Goal: Information Seeking & Learning: Learn about a topic

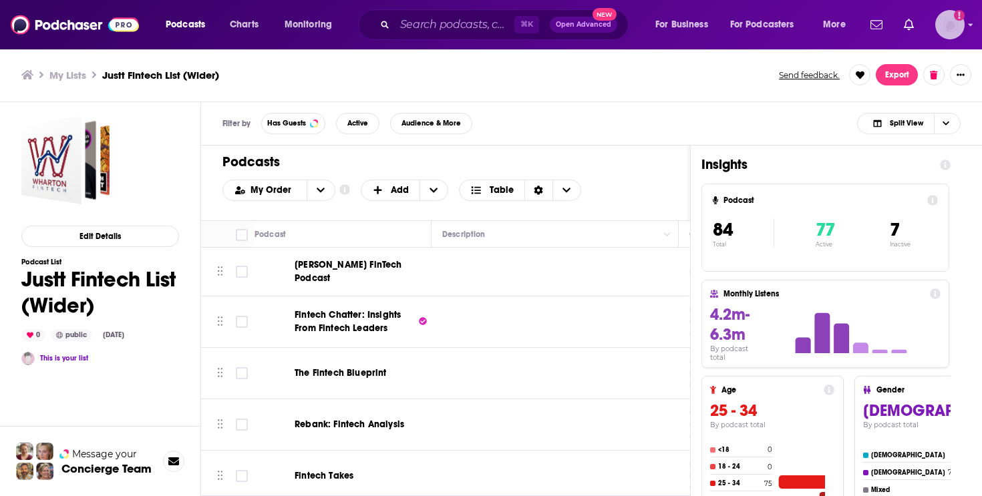
click at [962, 31] on img "Logged in as AlyssaScarpaci" at bounding box center [949, 24] width 29 height 29
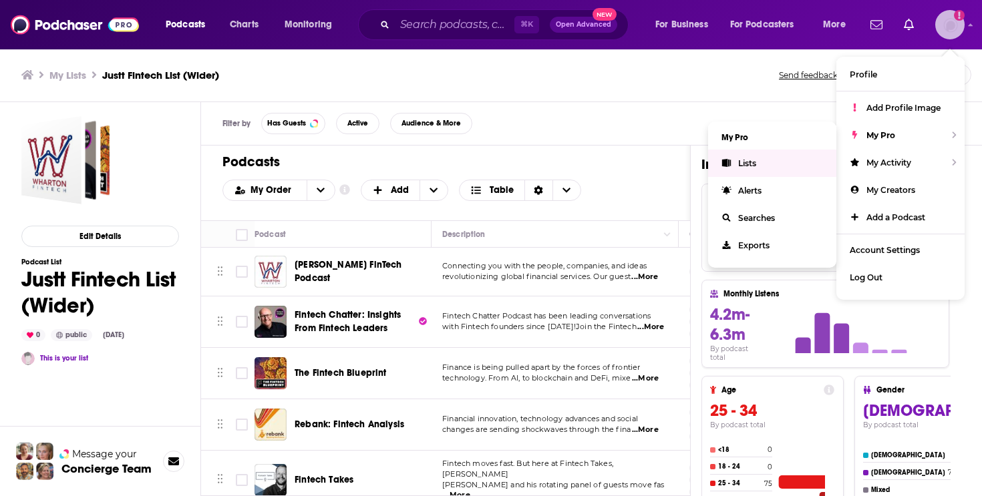
click at [761, 155] on link "Lists" at bounding box center [772, 163] width 128 height 27
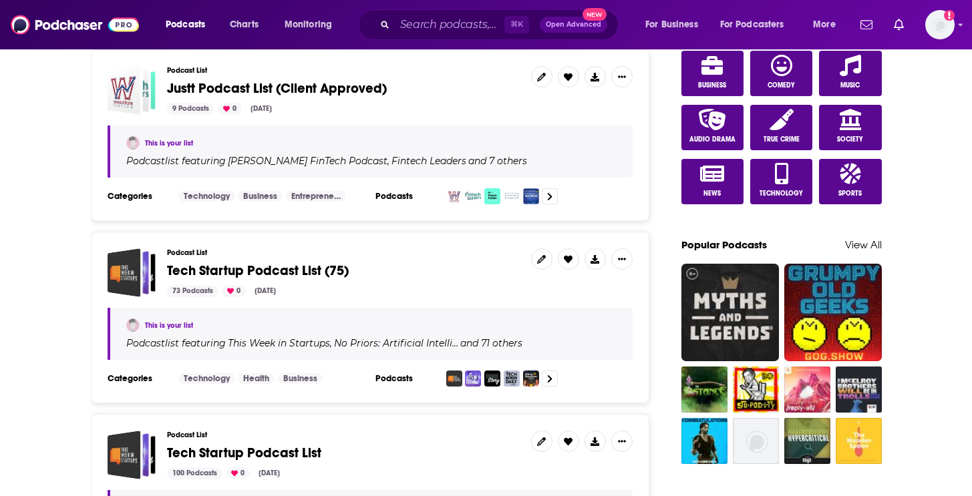
scroll to position [747, 0]
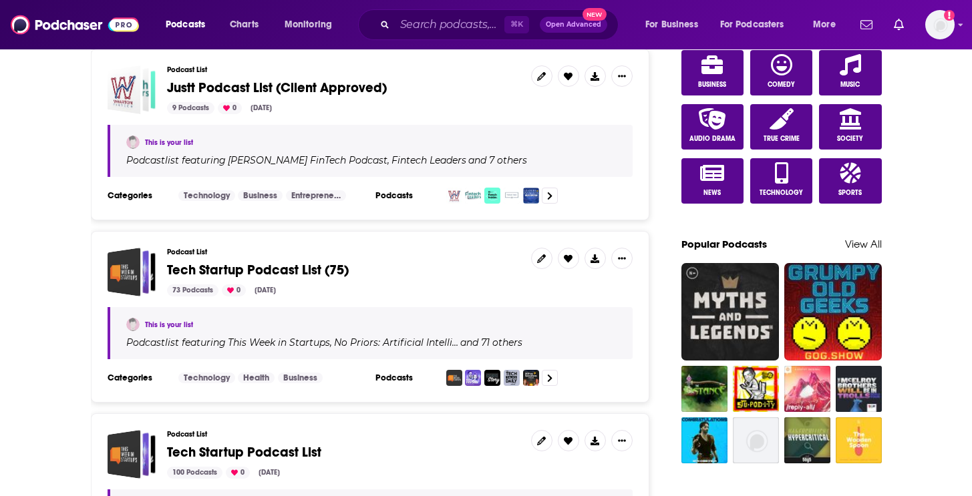
click at [421, 266] on span "Tech Startup Podcast List (75)" at bounding box center [343, 270] width 353 height 15
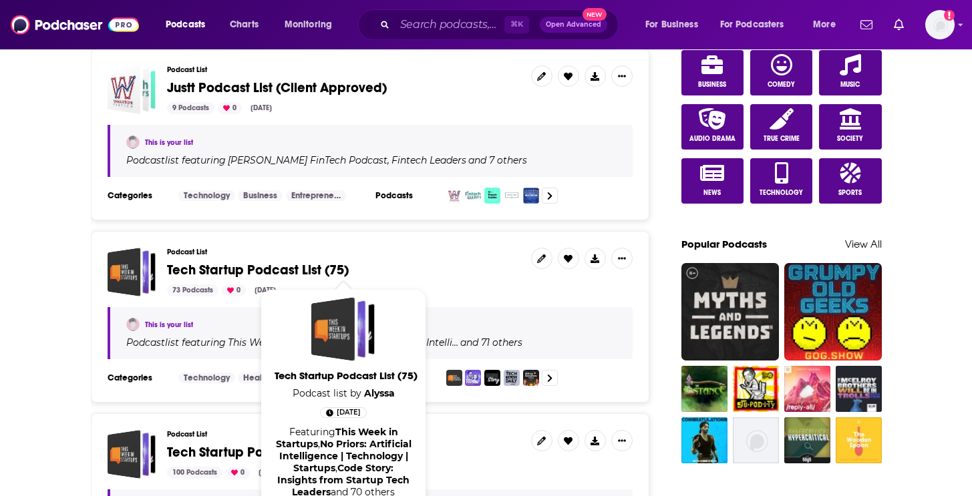
click at [359, 263] on span "Tech Startup Podcast List (75)" at bounding box center [343, 270] width 353 height 15
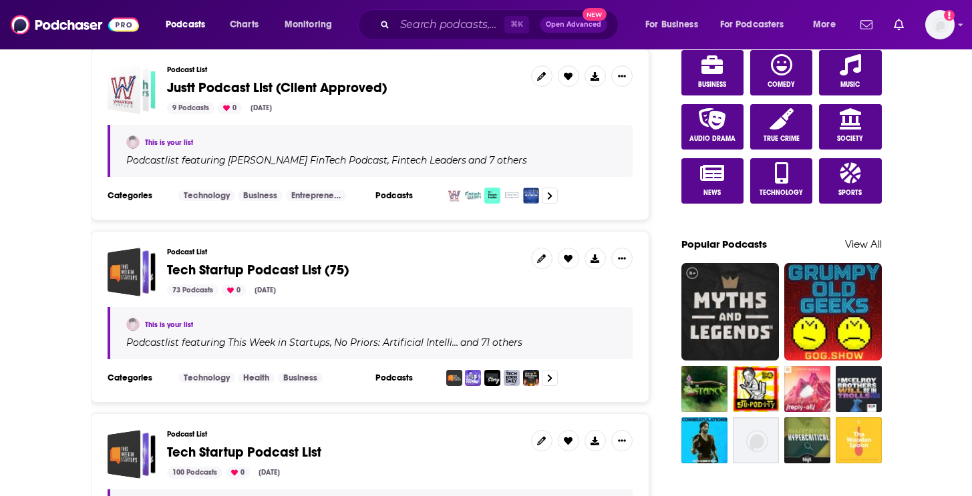
click at [341, 262] on span "Tech Startup Podcast List (75)" at bounding box center [258, 270] width 182 height 17
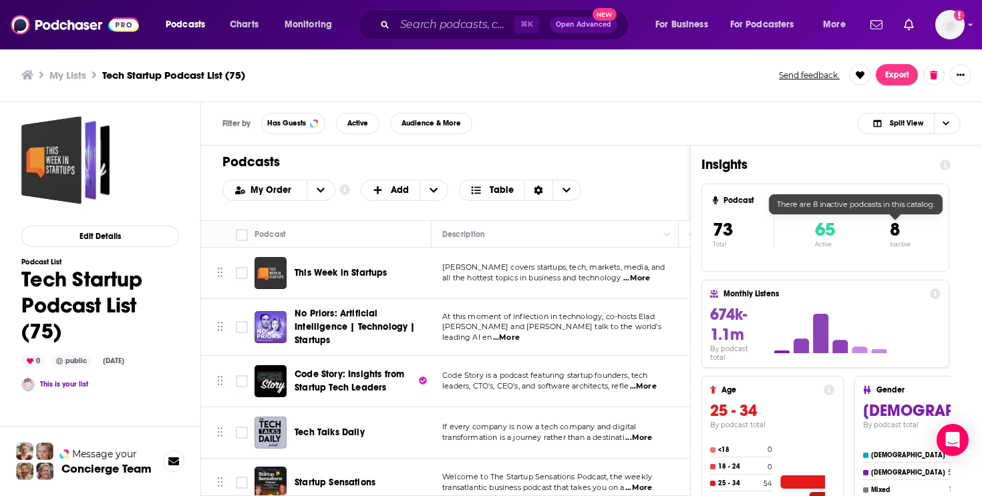
click at [893, 231] on span "8" at bounding box center [894, 229] width 10 height 23
click at [902, 236] on h4 "8" at bounding box center [899, 229] width 21 height 23
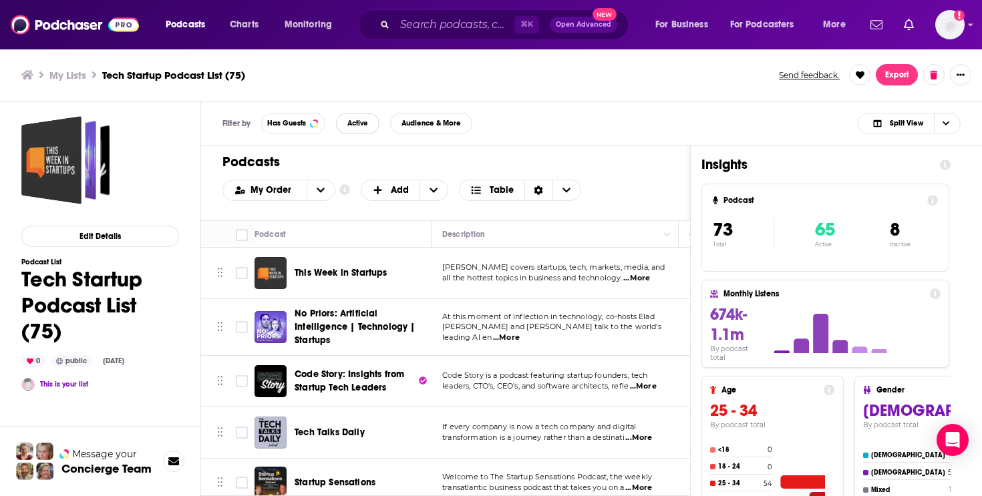
click at [367, 123] on span "Active" at bounding box center [357, 123] width 21 height 7
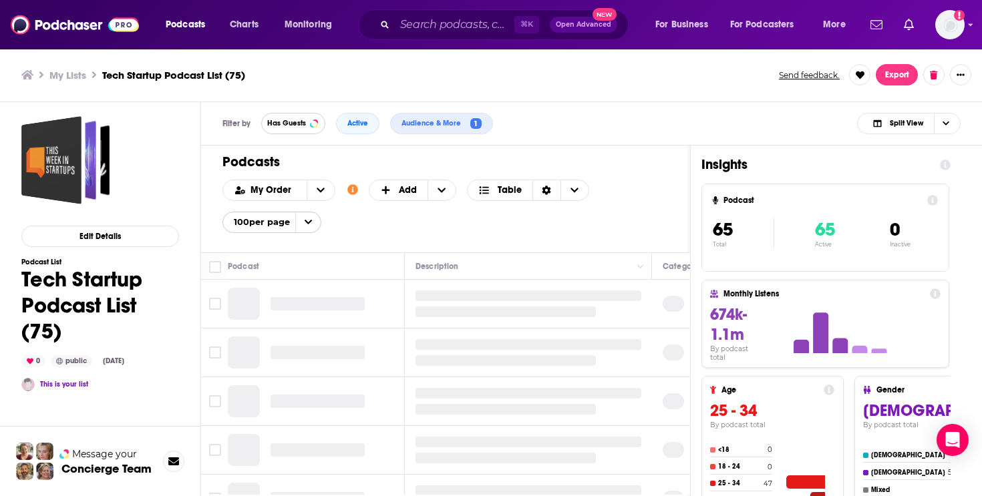
click at [308, 124] on button "Has Guests" at bounding box center [293, 123] width 64 height 21
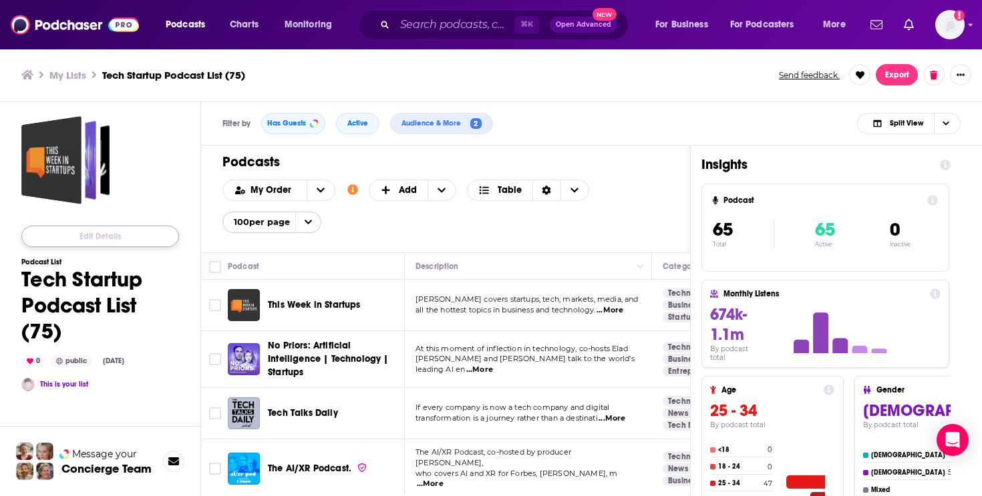
click at [142, 236] on button "Edit Details" at bounding box center [100, 236] width 158 height 21
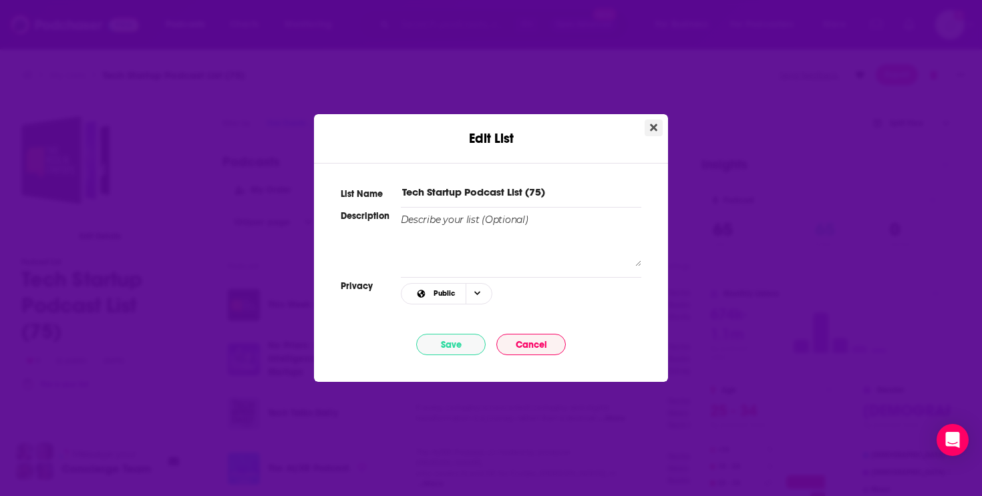
click at [658, 129] on button "Close" at bounding box center [653, 128] width 18 height 17
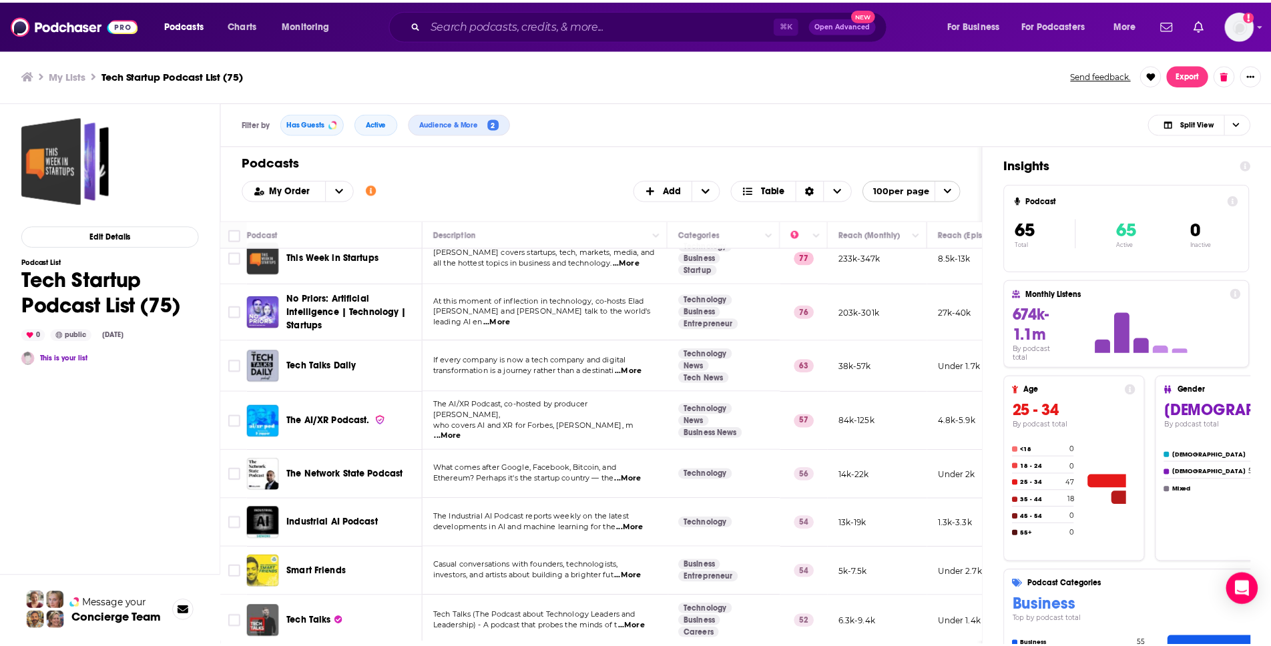
scroll to position [35, 0]
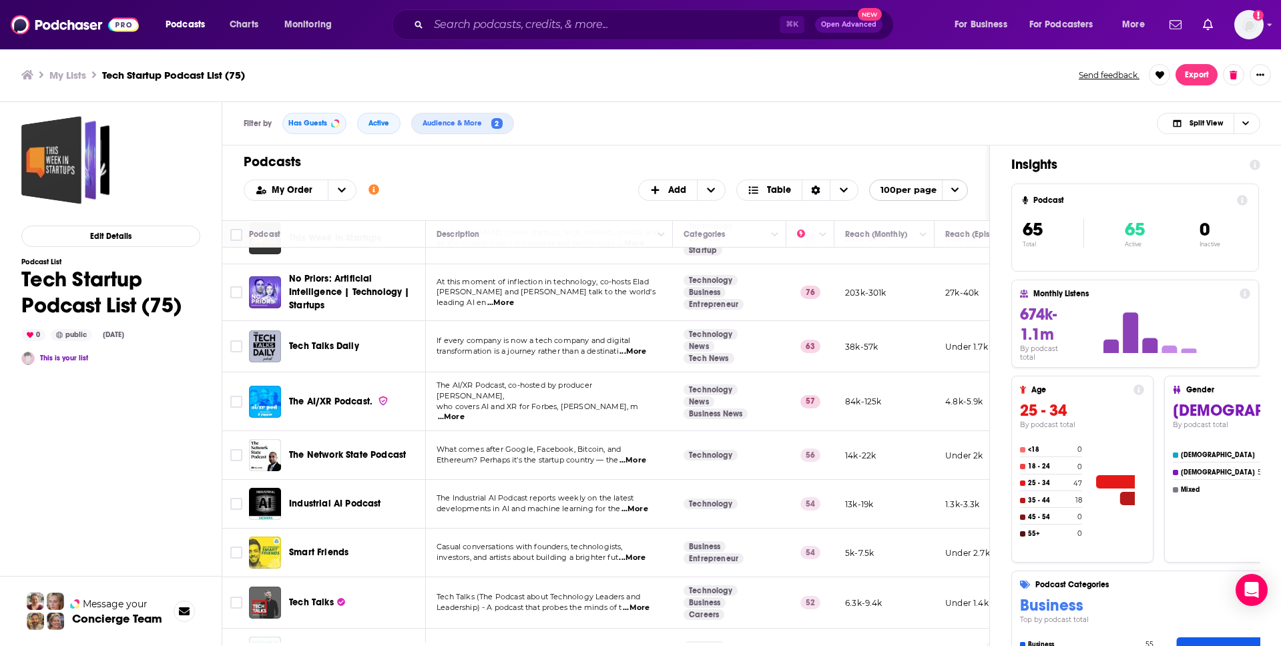
click at [642, 349] on span "...More" at bounding box center [633, 352] width 27 height 11
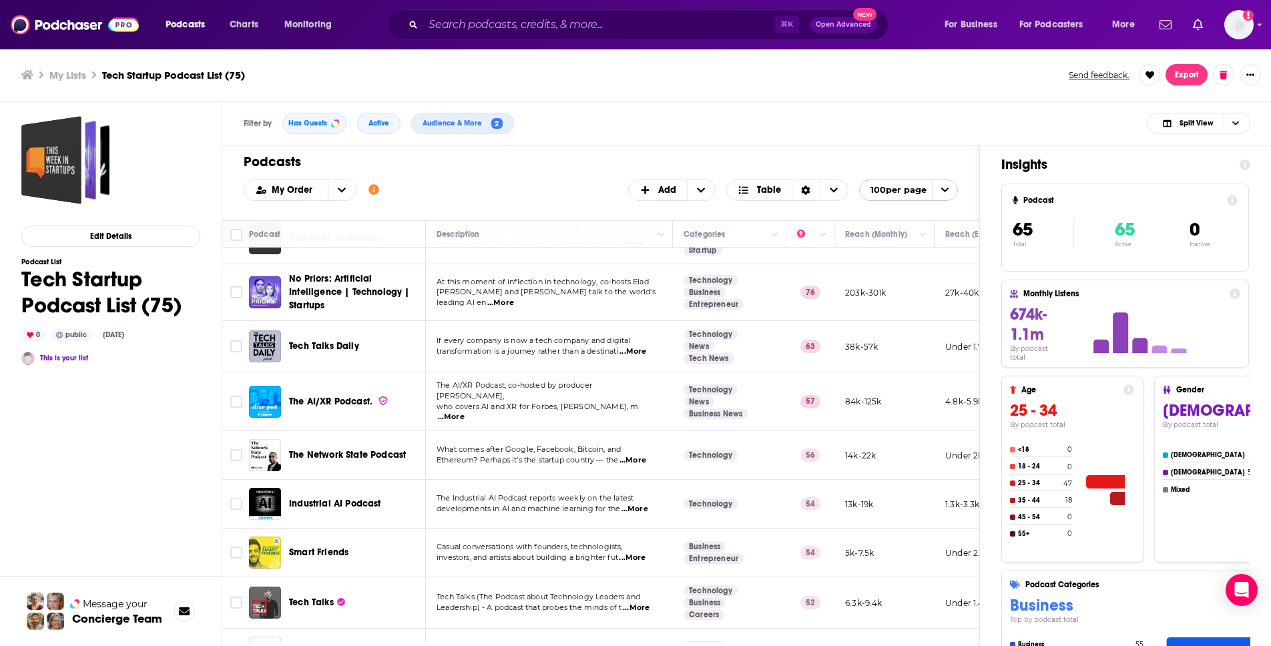
click at [339, 349] on span "Tech Talks Daily" at bounding box center [324, 346] width 70 height 11
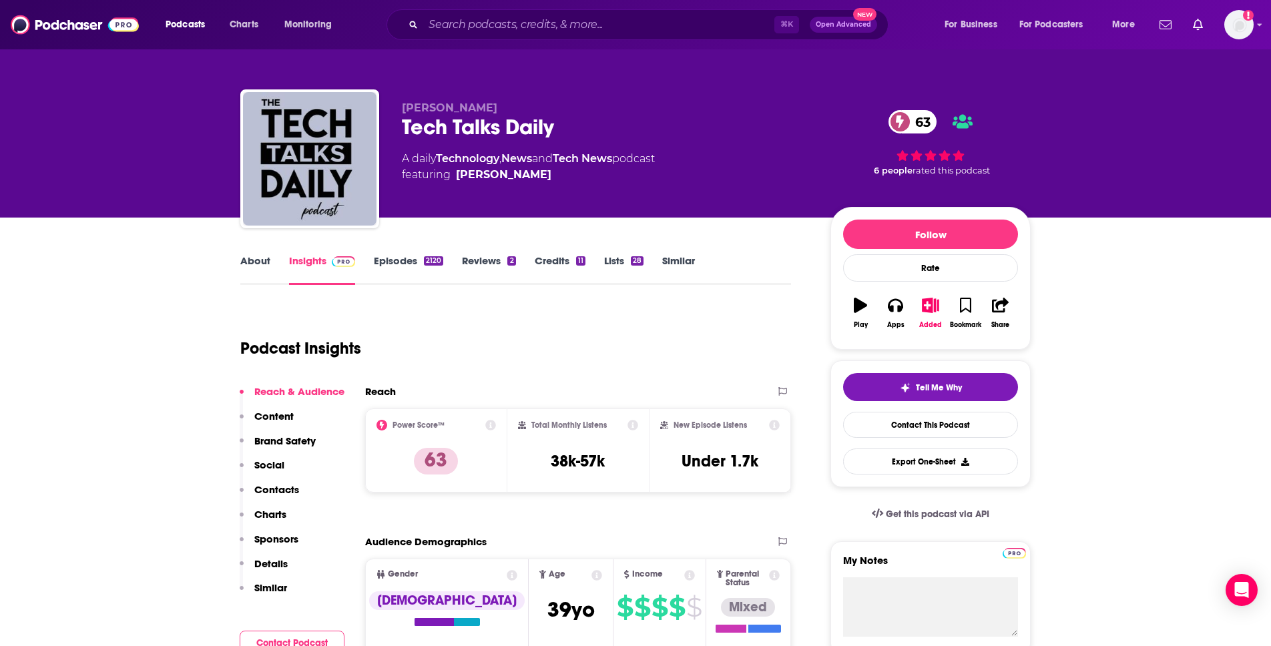
click at [428, 258] on div "2120" at bounding box center [433, 260] width 19 height 9
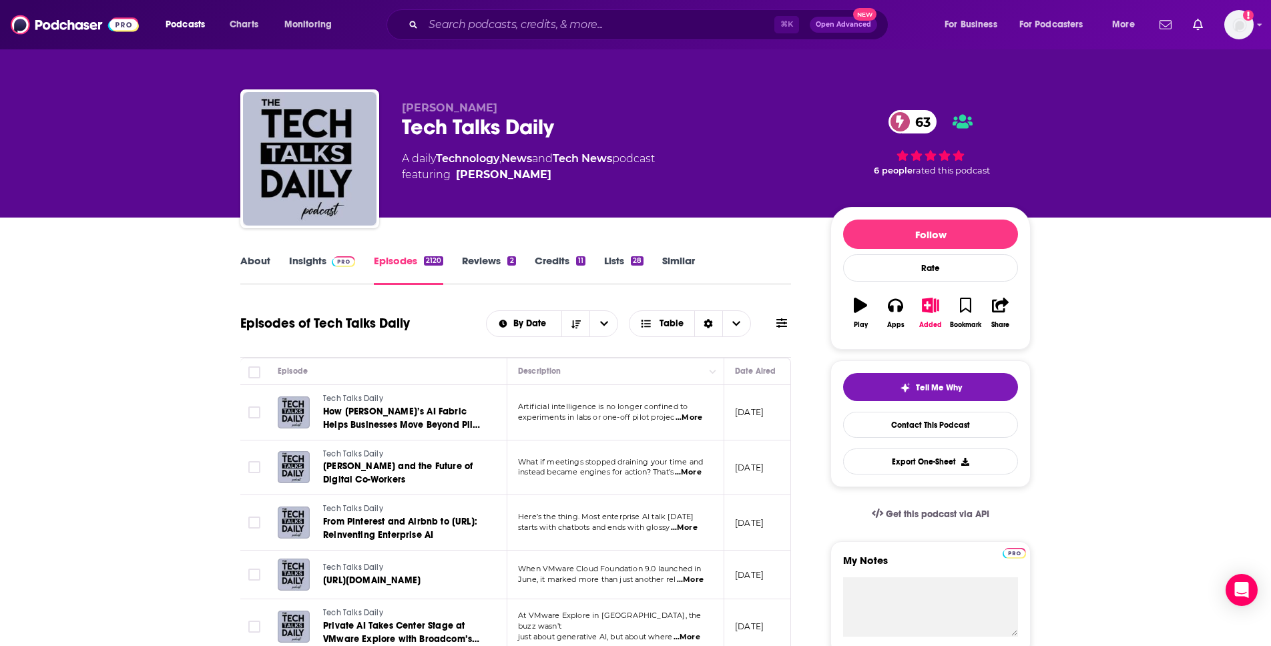
click at [698, 412] on div "Artificial intelligence is no longer confined to experiments in labs or one-off…" at bounding box center [615, 412] width 195 height 21
click at [698, 415] on span "...More" at bounding box center [689, 418] width 27 height 11
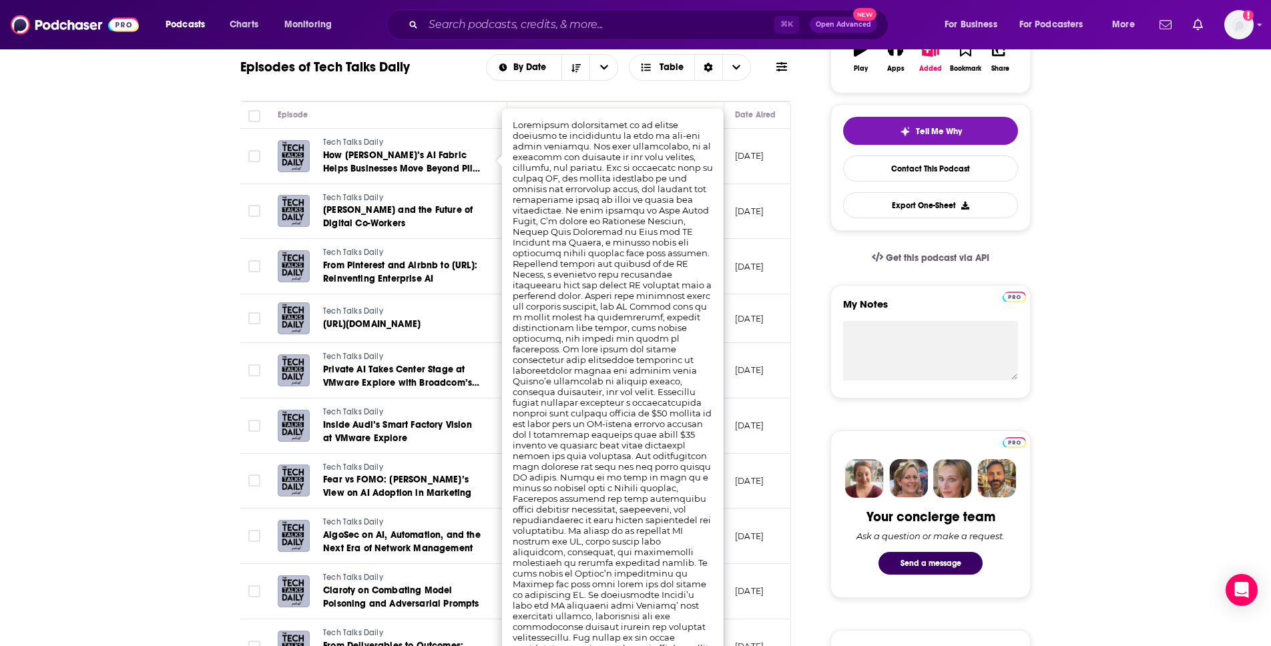
scroll to position [7, 0]
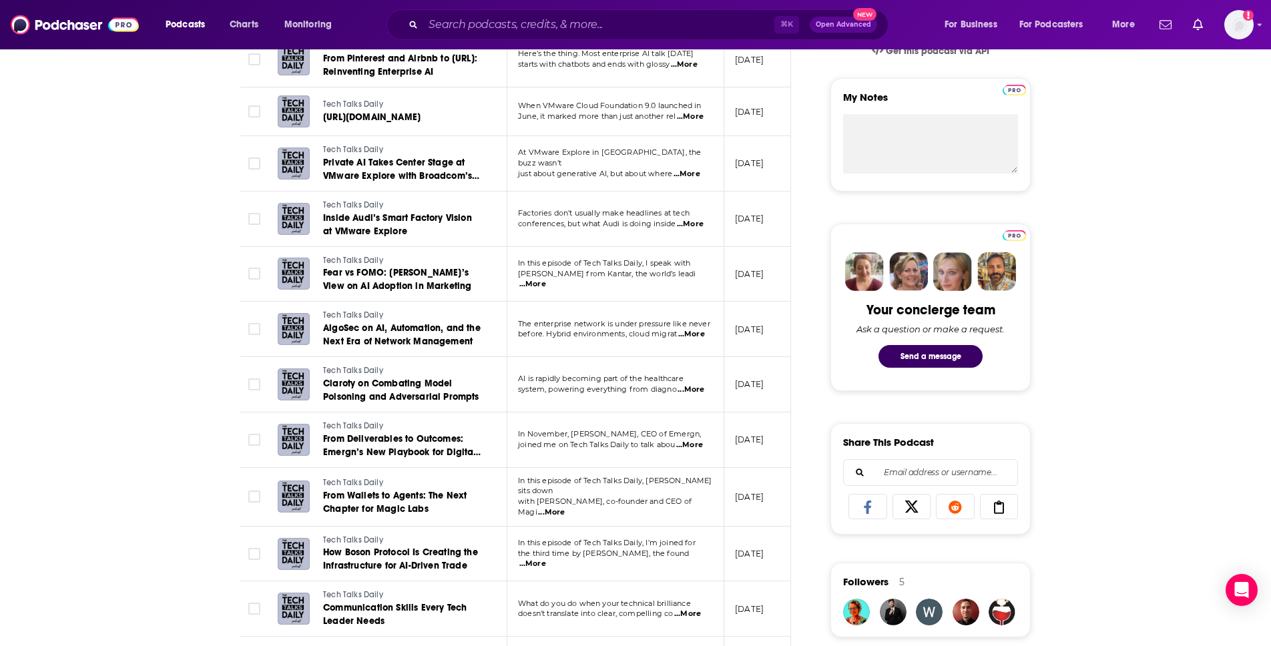
scroll to position [0, 0]
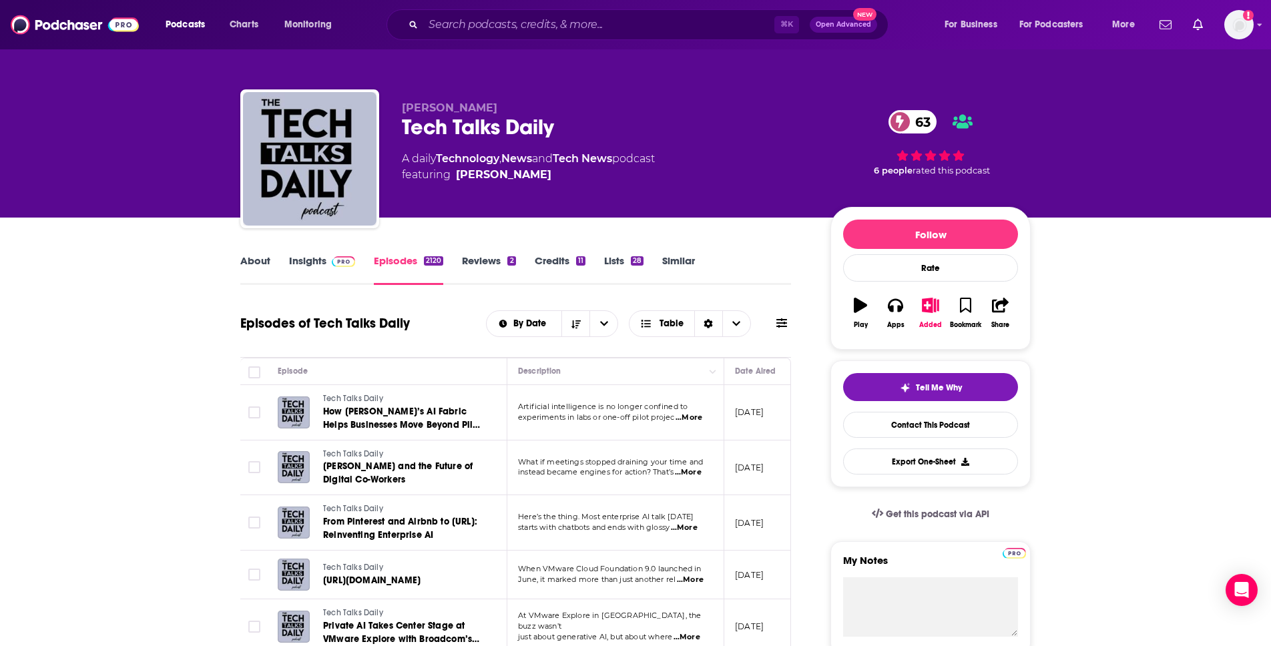
click at [259, 261] on link "About" at bounding box center [255, 269] width 30 height 31
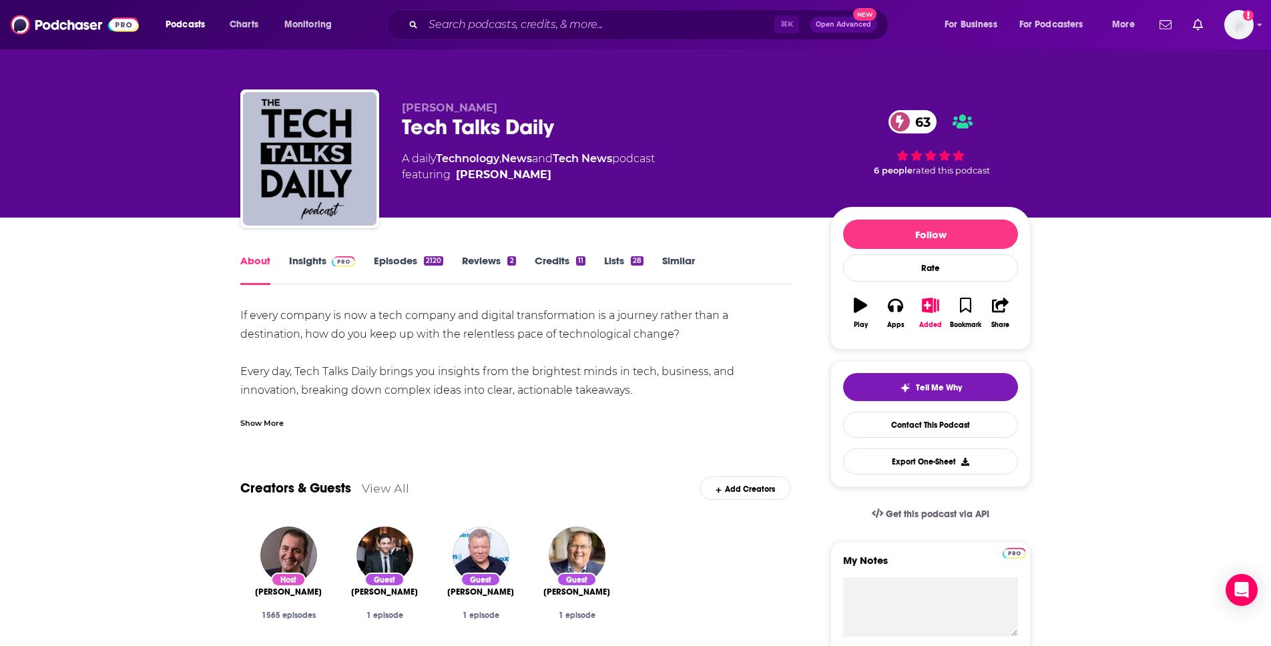
click at [300, 256] on link "Insights" at bounding box center [322, 269] width 66 height 31
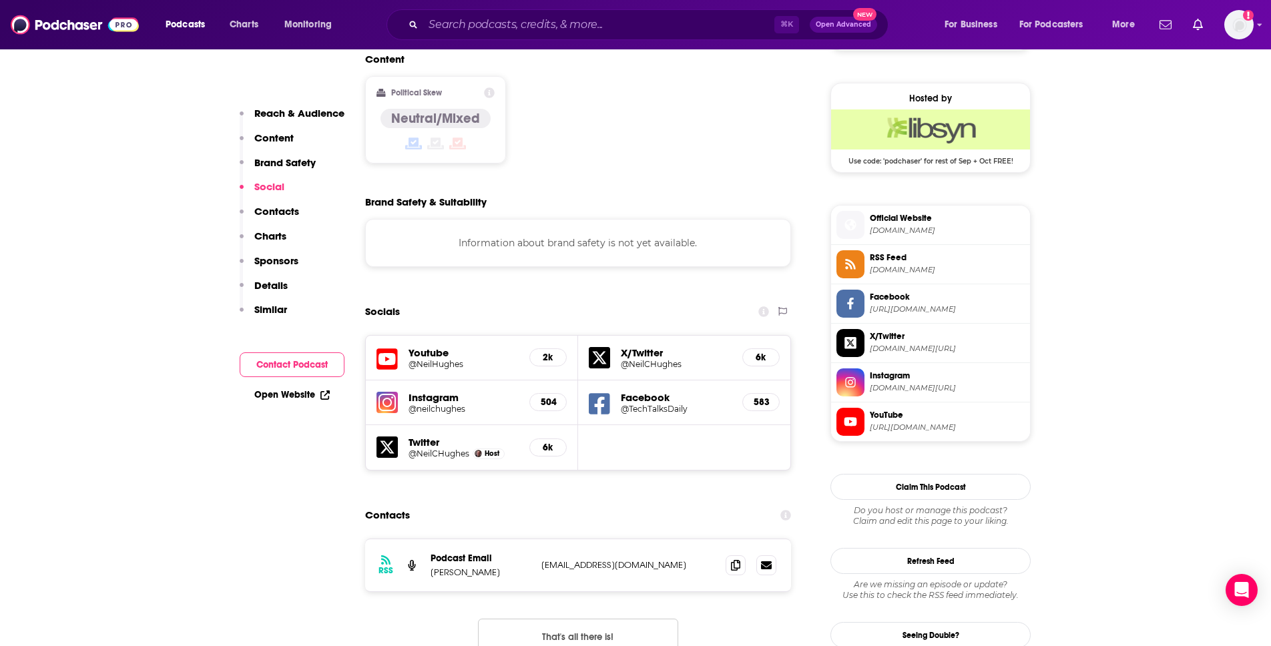
scroll to position [1061, 0]
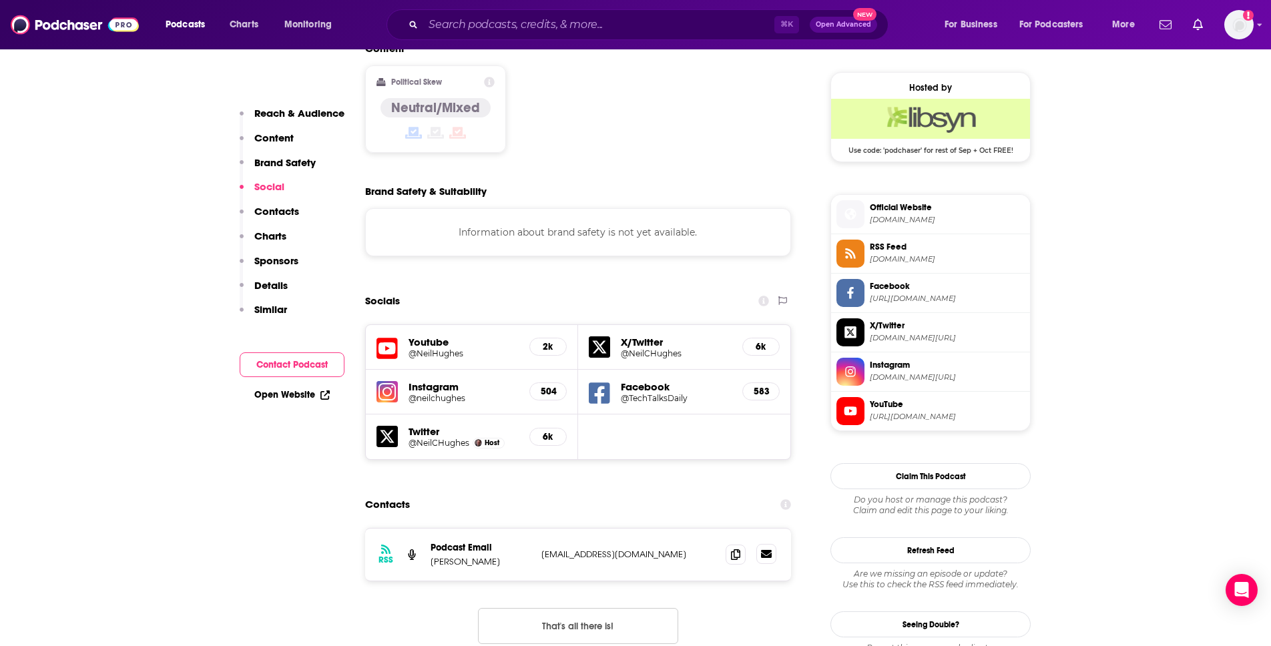
click at [769, 495] on icon at bounding box center [766, 554] width 11 height 8
click at [733, 495] on icon at bounding box center [735, 554] width 9 height 11
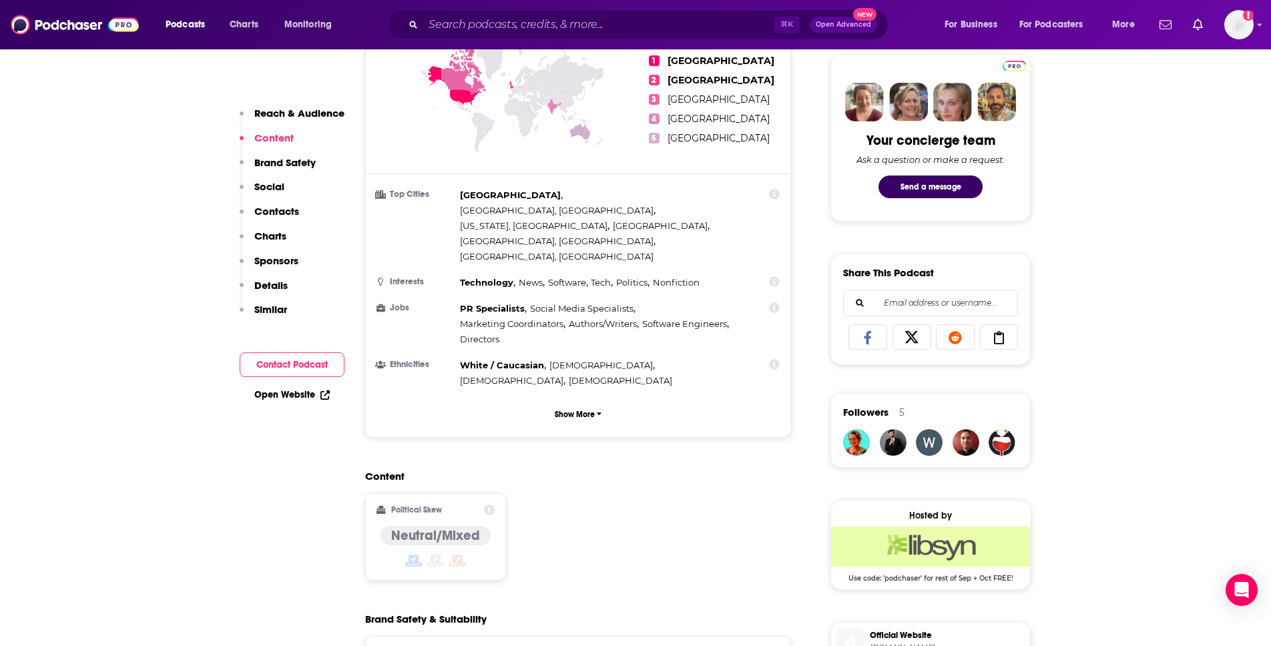
scroll to position [631, 0]
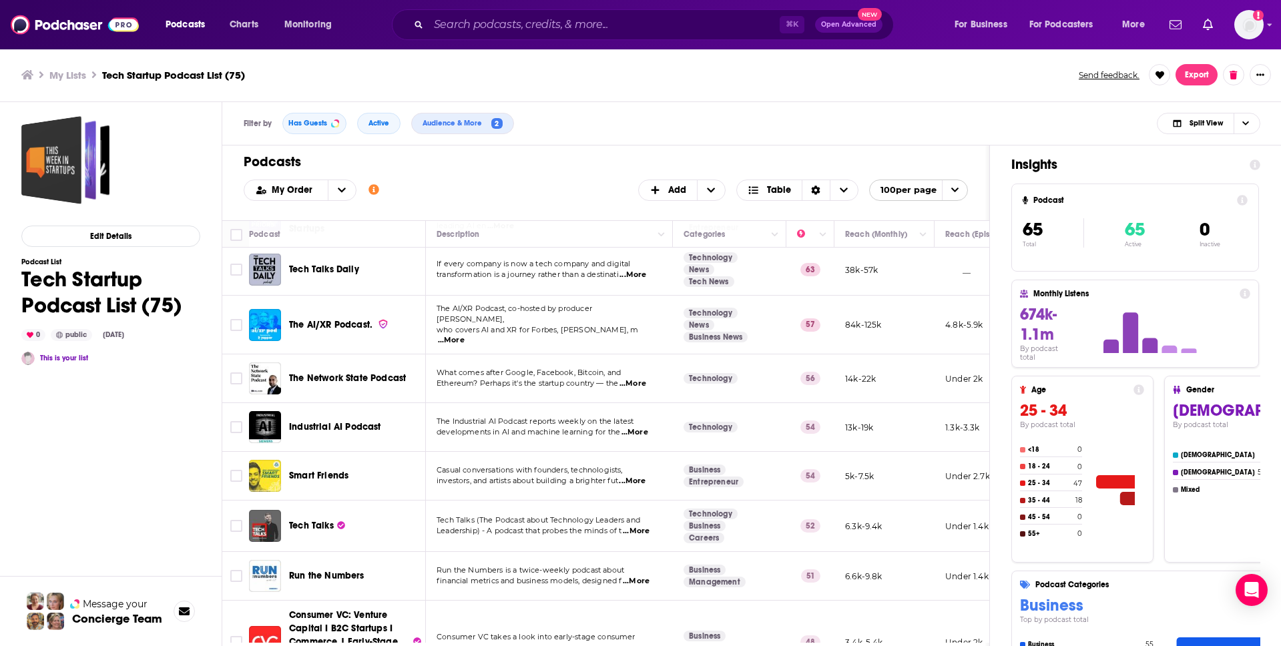
scroll to position [114, 0]
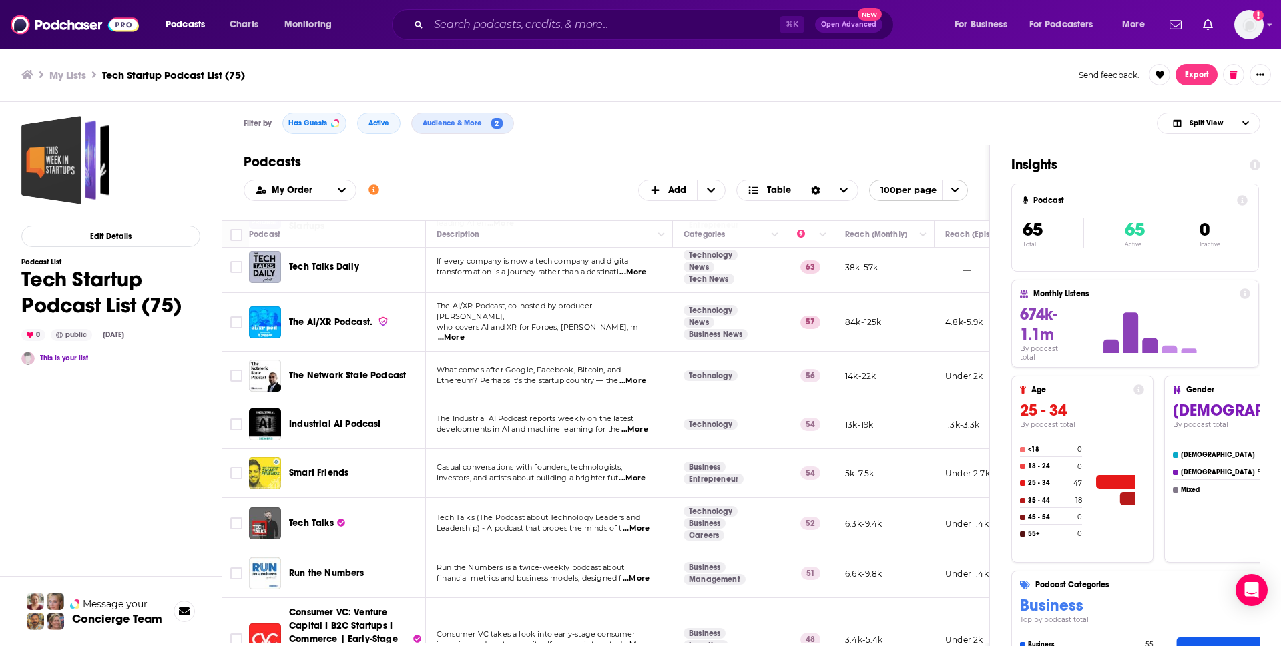
click at [642, 495] on span "...More" at bounding box center [636, 529] width 27 height 11
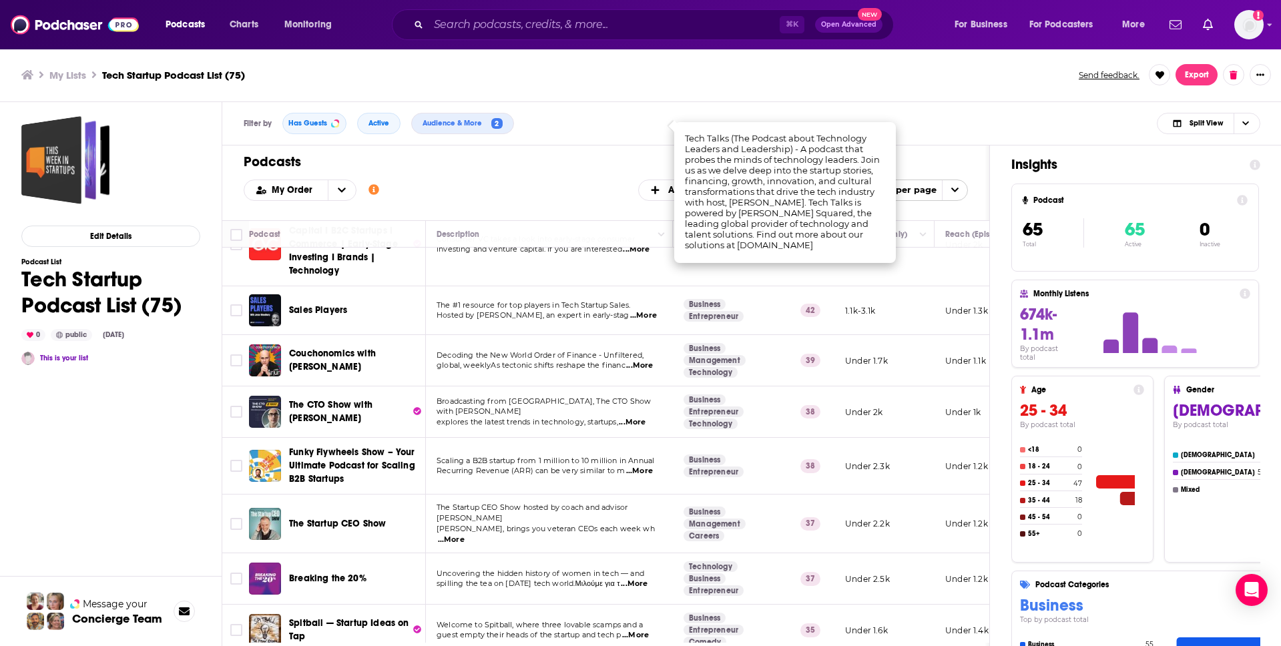
scroll to position [514, 0]
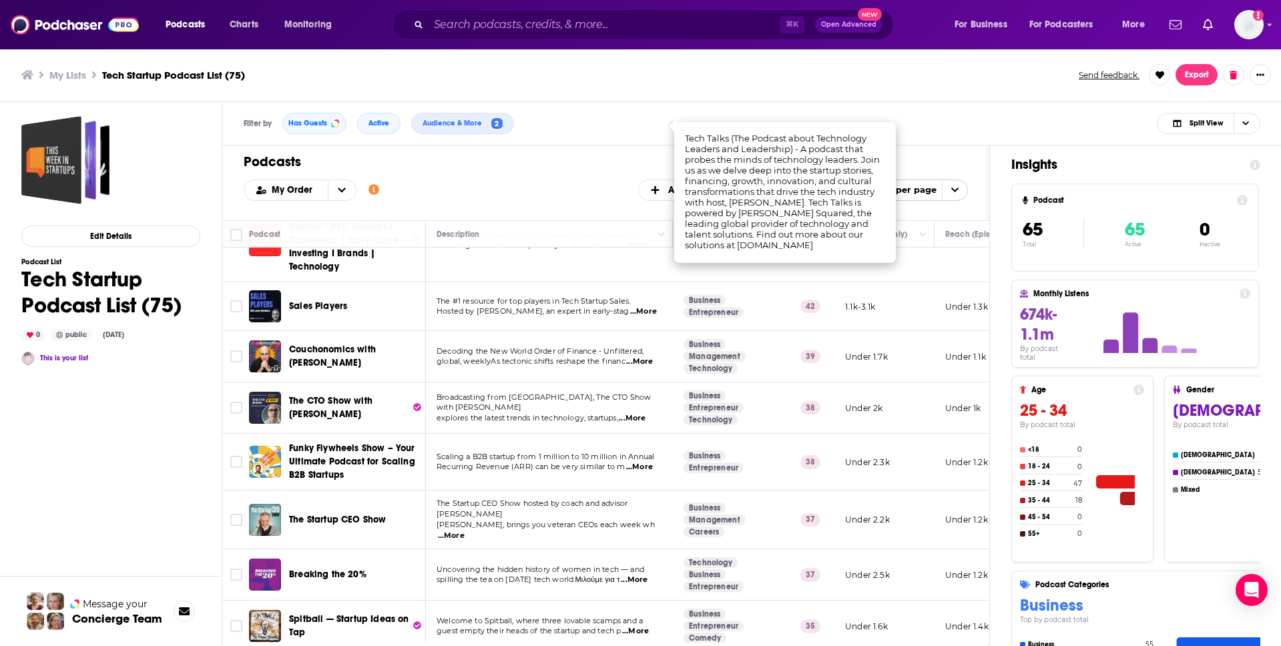
click at [465, 495] on span "...More" at bounding box center [451, 536] width 27 height 11
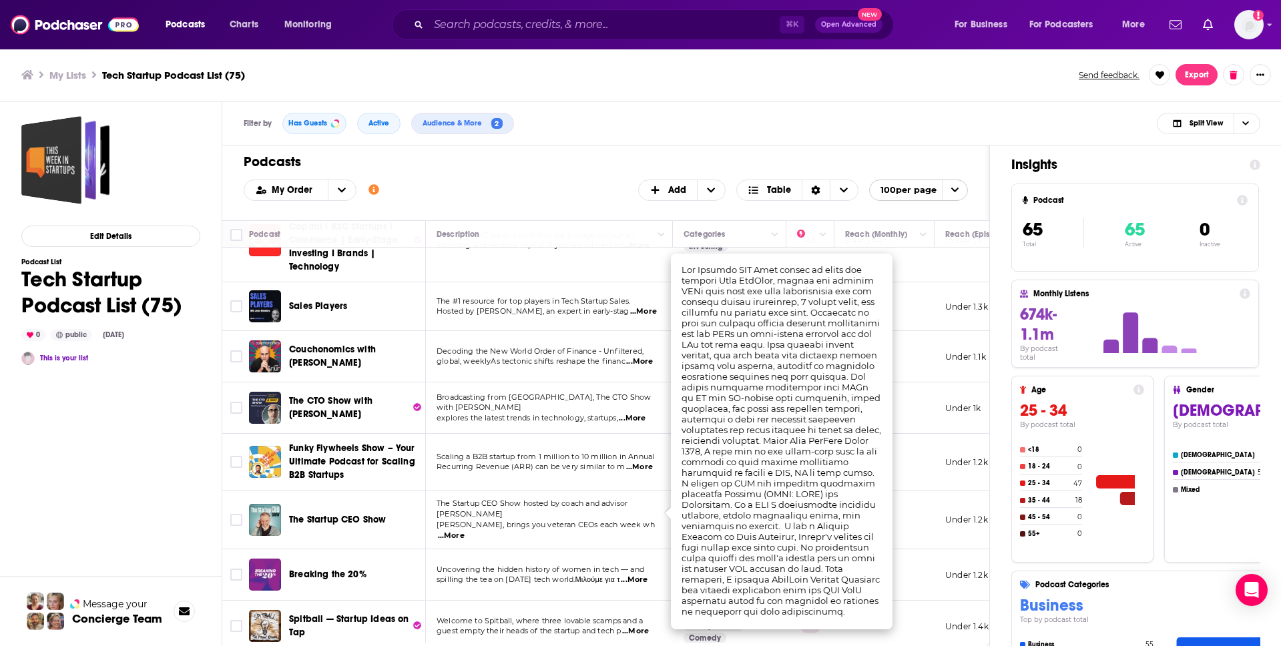
click at [574, 495] on p "[PERSON_NAME], brings you veteran CEOs each week wh ...More" at bounding box center [549, 530] width 225 height 21
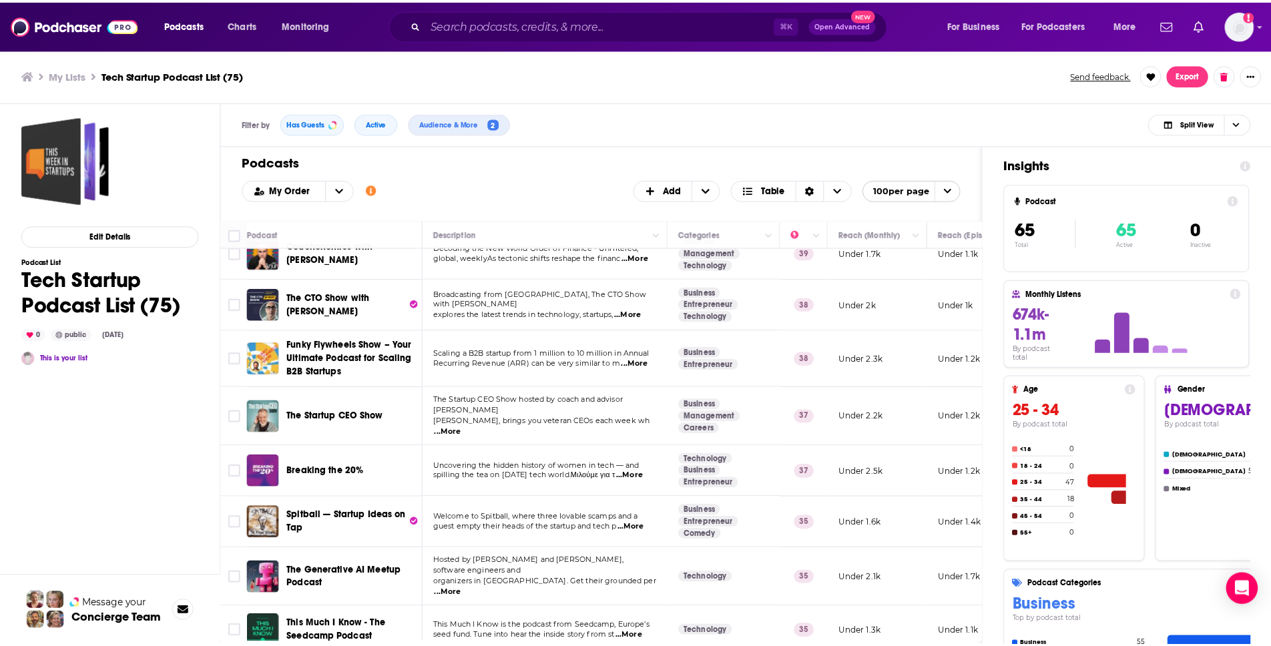
scroll to position [620, 0]
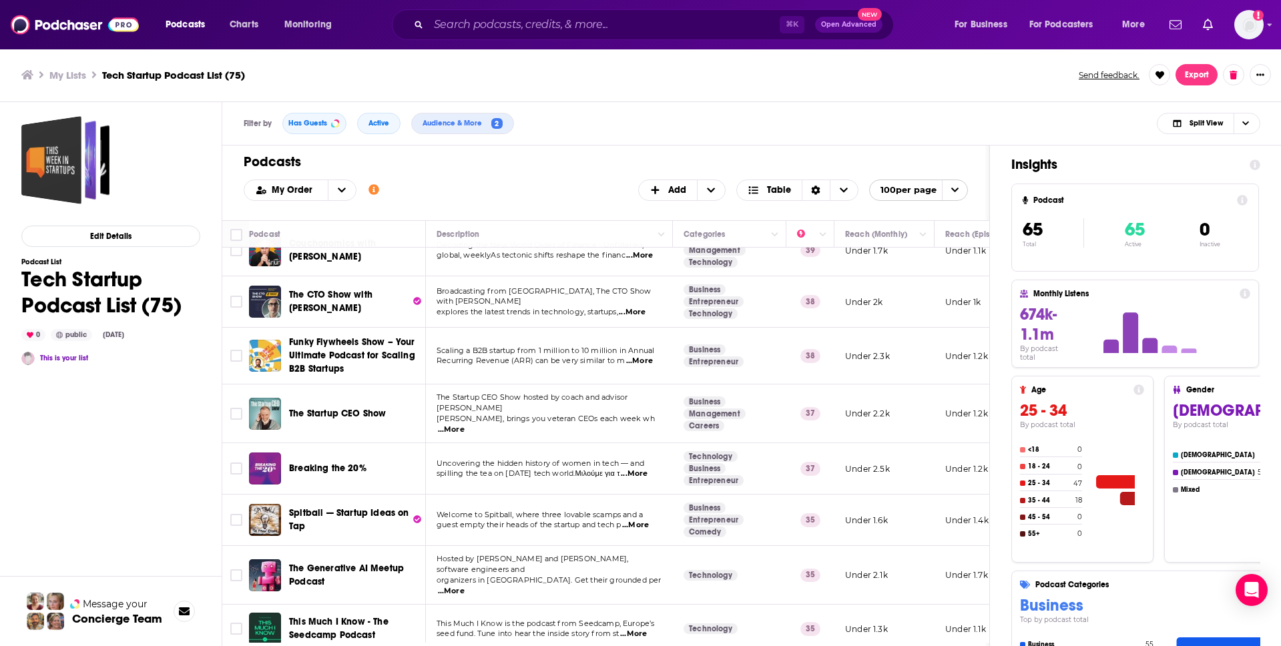
click at [646, 495] on span "...More" at bounding box center [635, 525] width 27 height 11
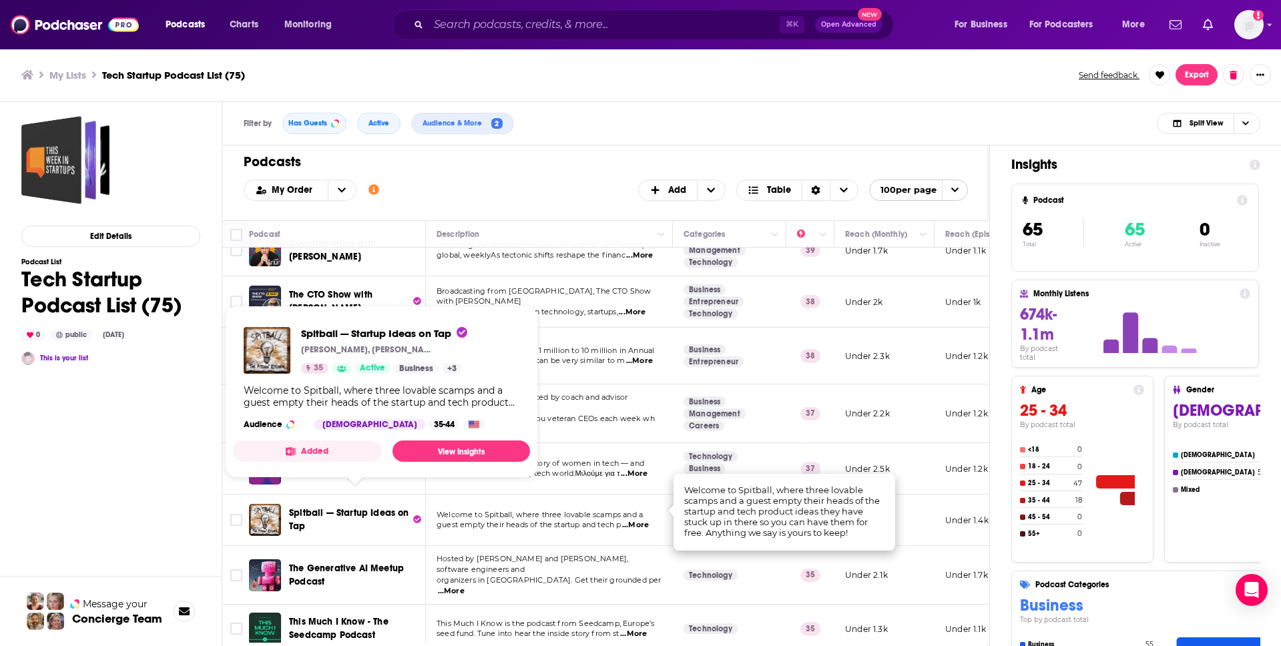
click at [374, 495] on span "Spitball — Startup Ideas on Tap" at bounding box center [349, 520] width 121 height 27
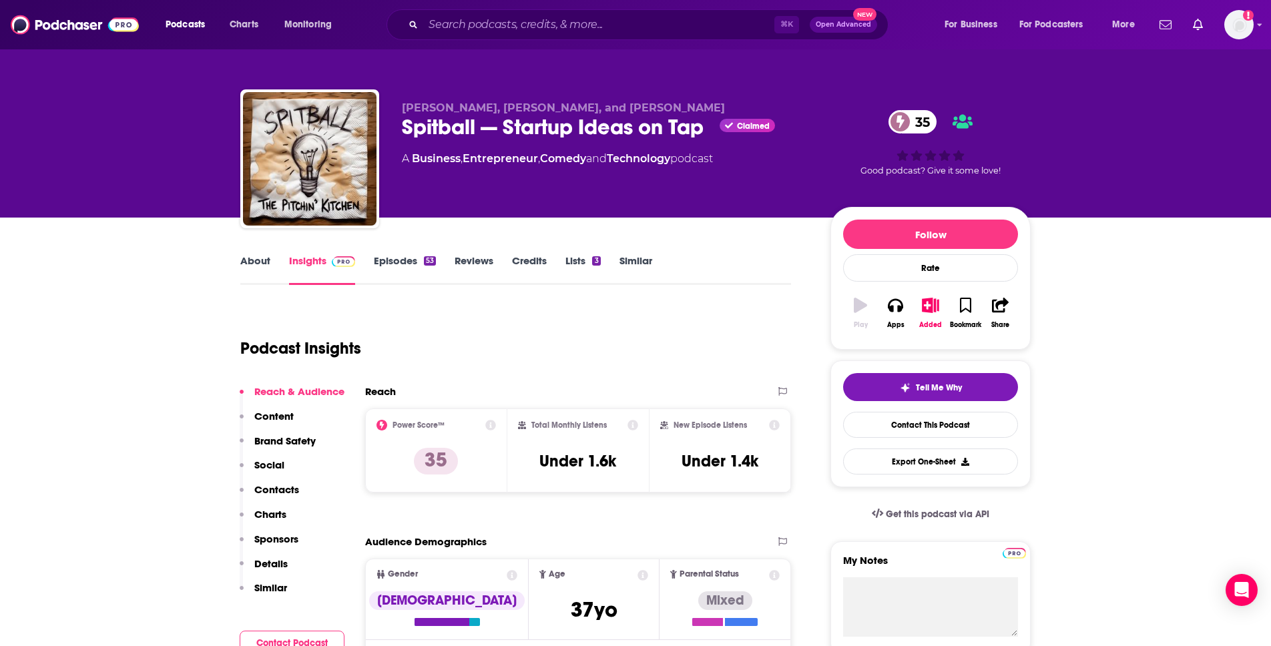
click at [417, 261] on link "Episodes 53" at bounding box center [405, 269] width 62 height 31
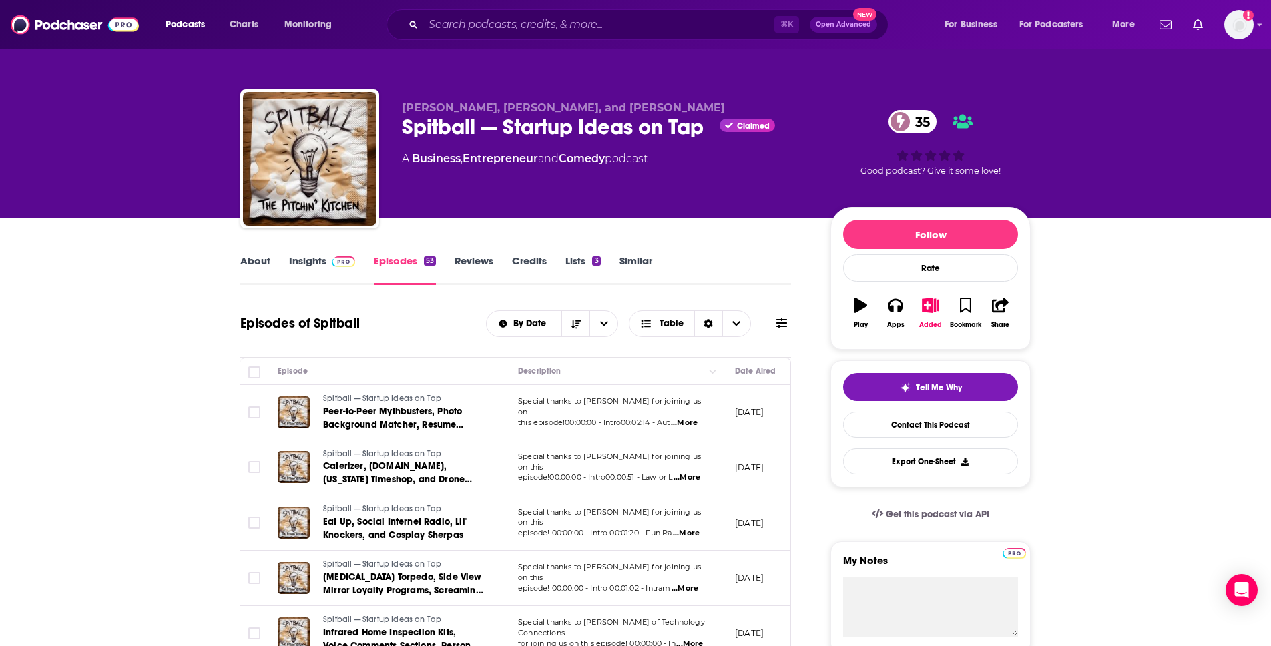
click at [698, 418] on span "...More" at bounding box center [684, 423] width 27 height 11
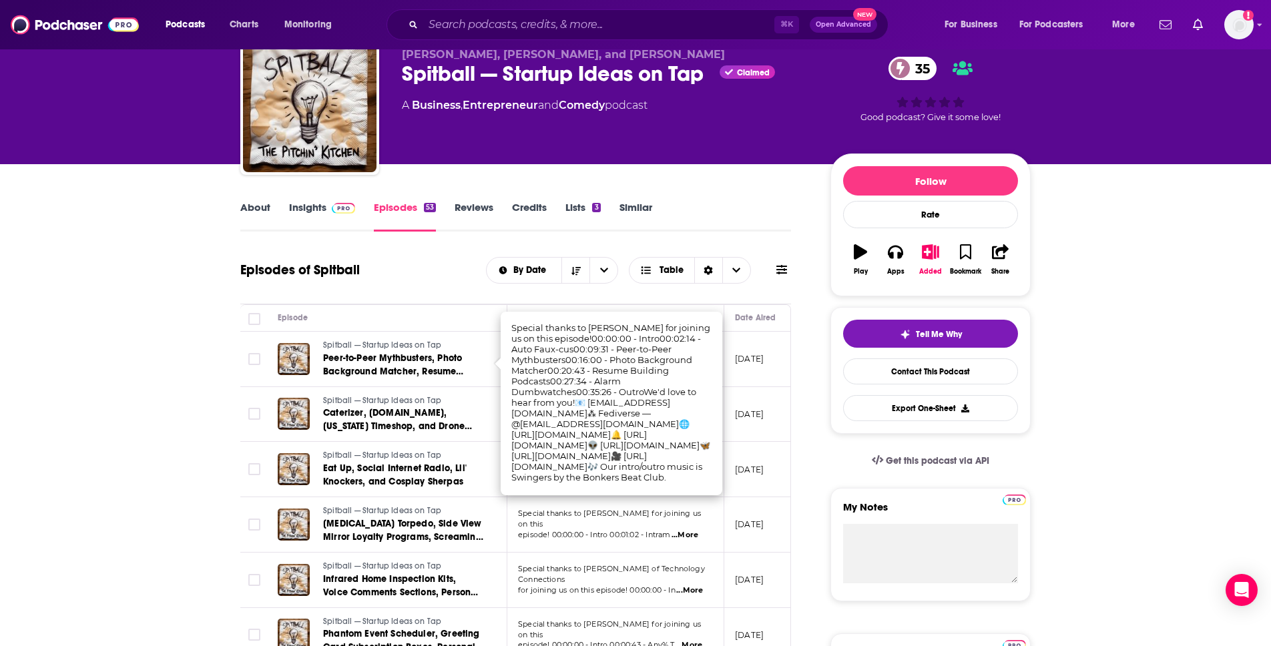
scroll to position [66, 0]
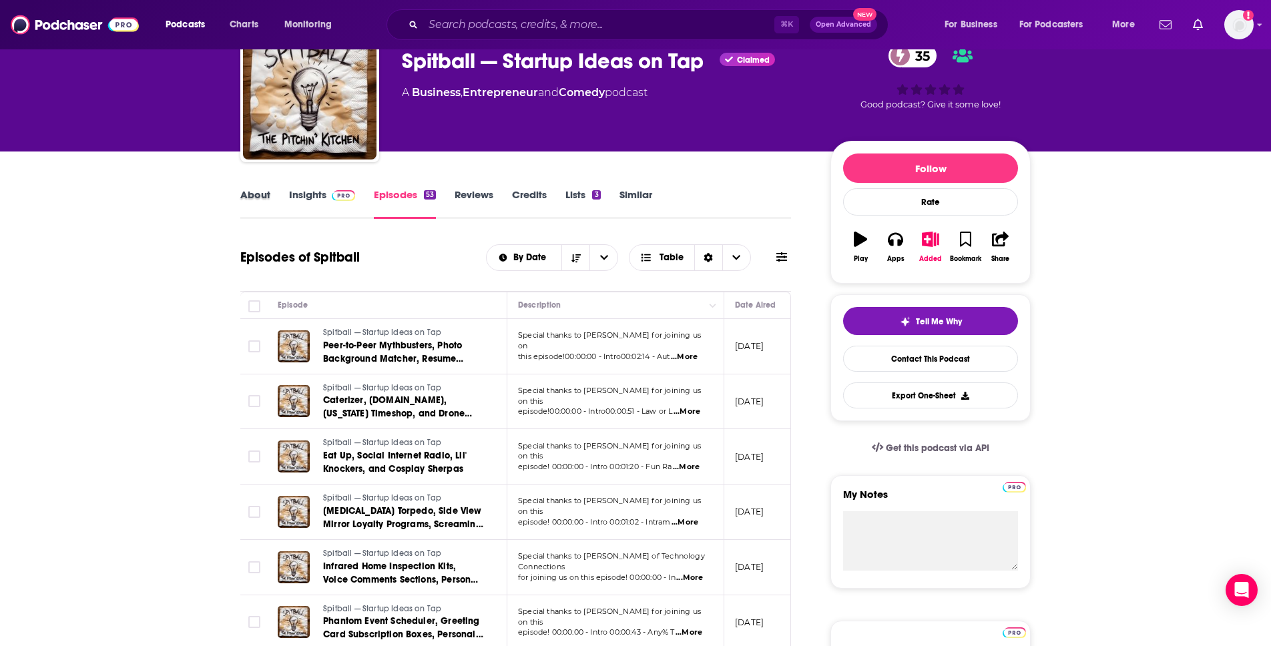
click at [274, 206] on div "About" at bounding box center [264, 203] width 49 height 31
click at [268, 202] on link "About" at bounding box center [255, 203] width 30 height 31
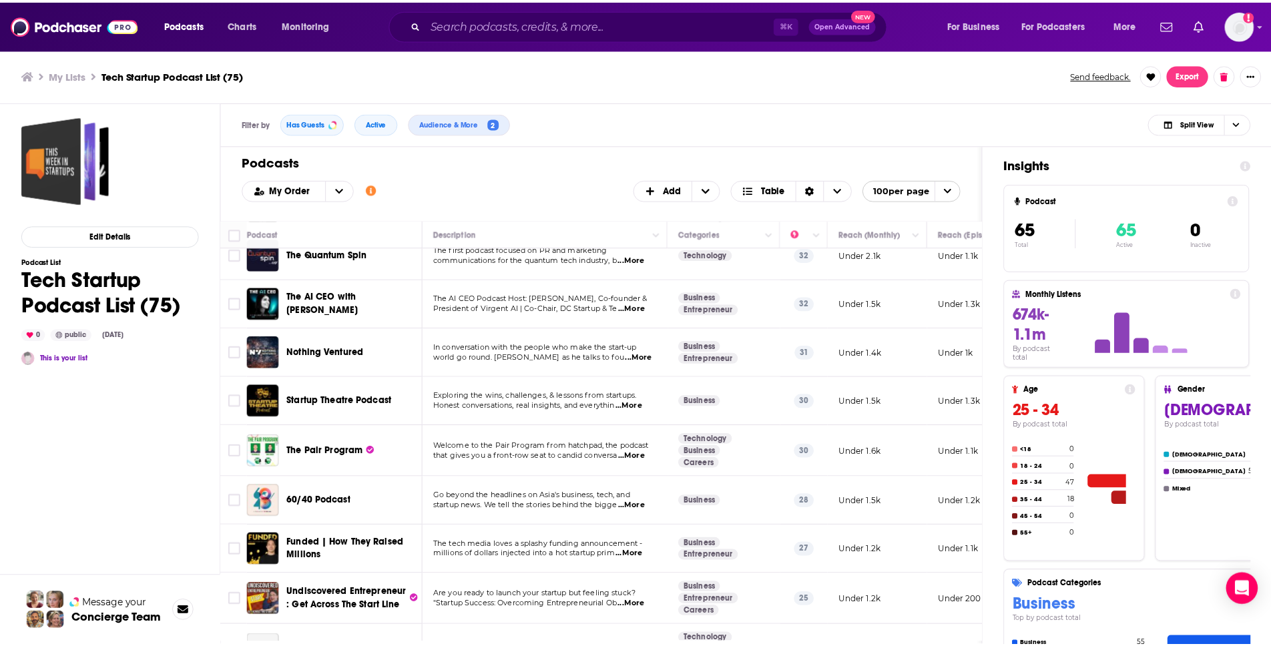
scroll to position [1271, 0]
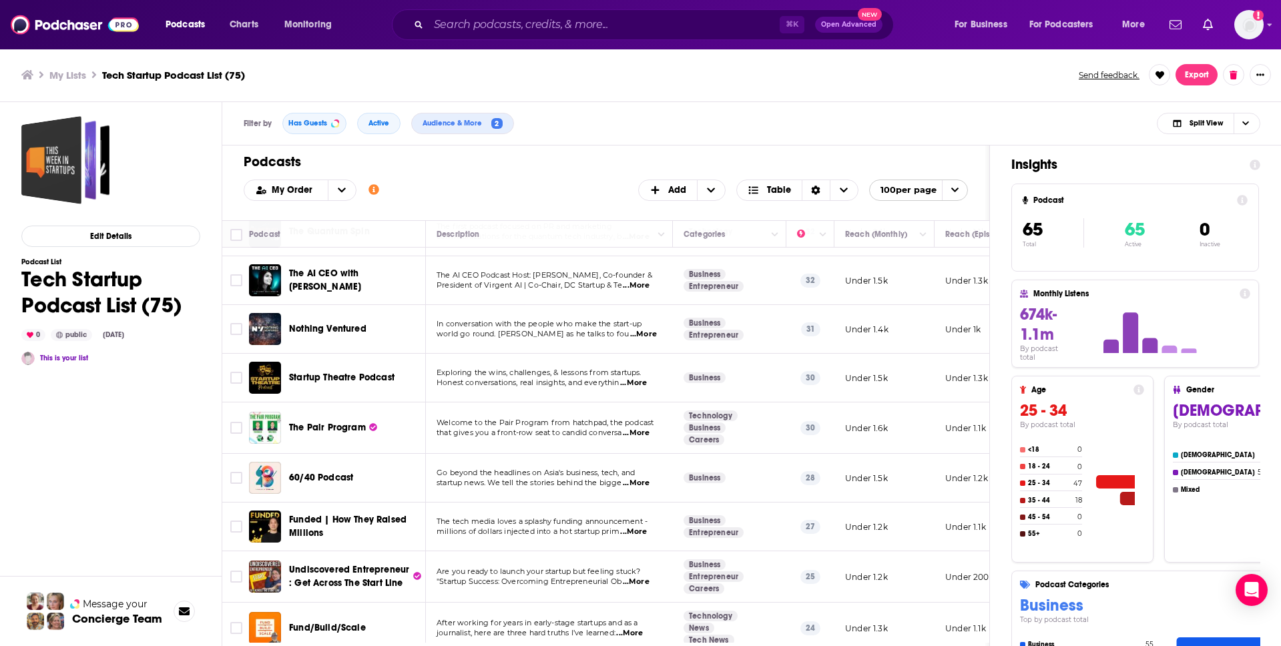
click at [633, 378] on span "...More" at bounding box center [633, 383] width 27 height 11
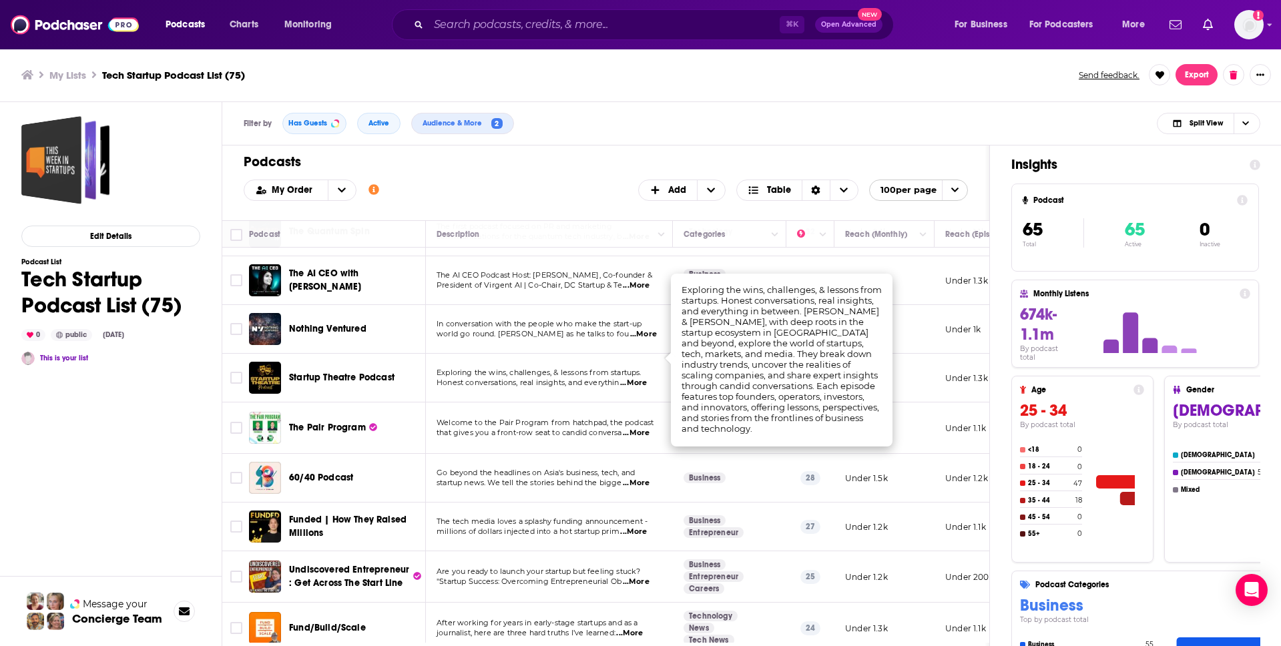
click at [377, 372] on span "Startup Theatre Podcast" at bounding box center [342, 377] width 106 height 11
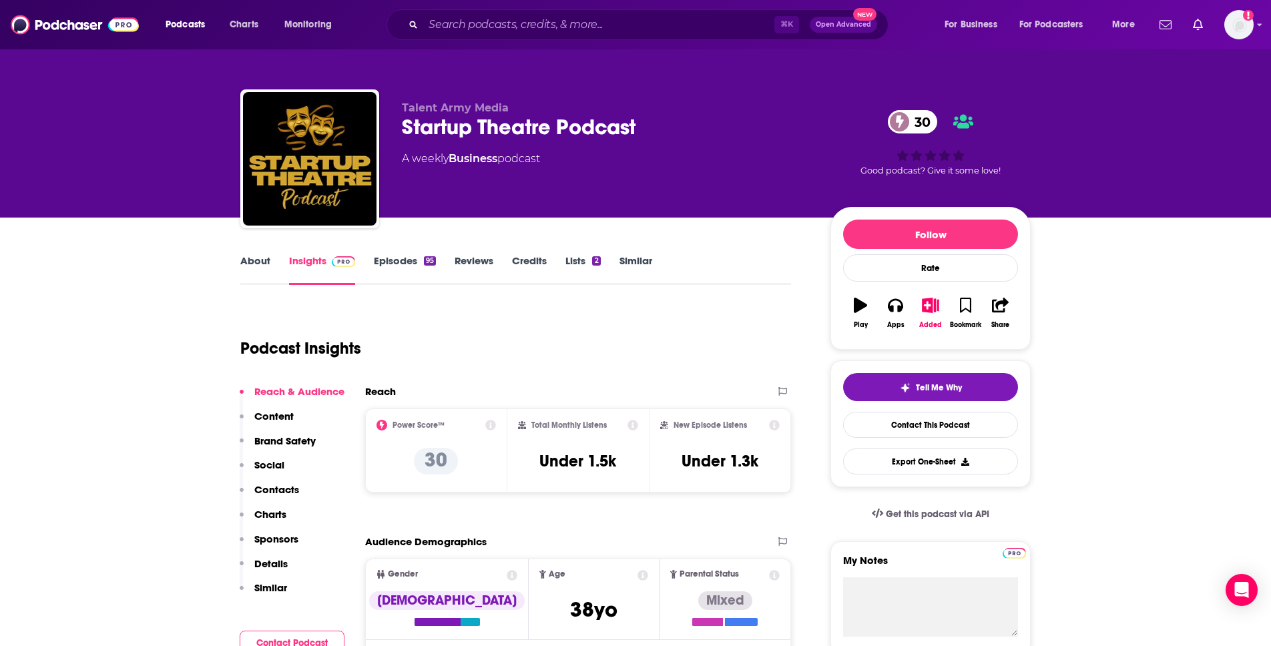
click at [400, 258] on link "Episodes 95" at bounding box center [405, 269] width 62 height 31
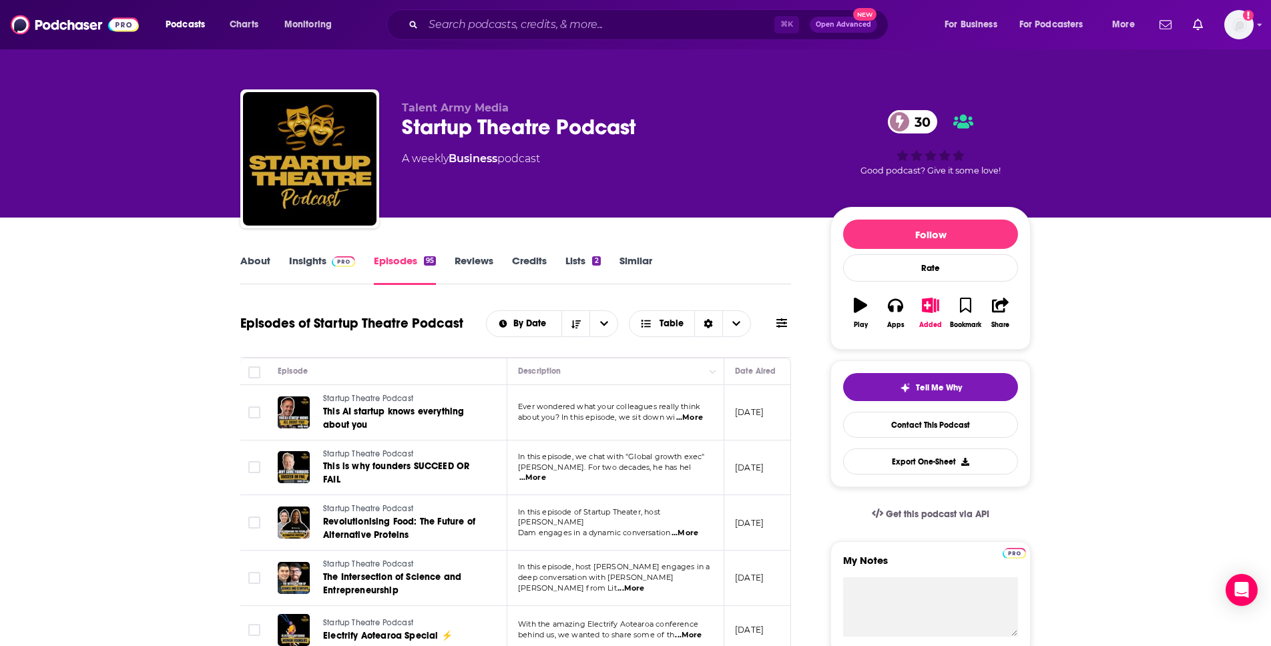
click at [703, 420] on span "...More" at bounding box center [689, 418] width 27 height 11
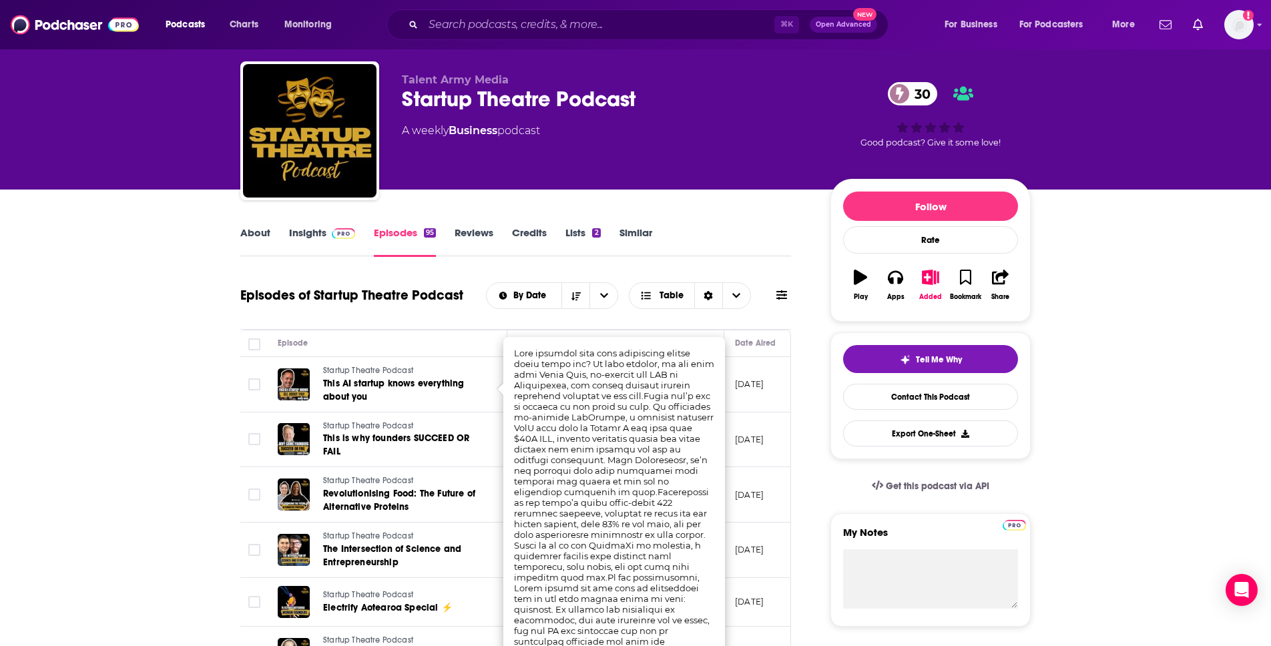
scroll to position [29, 0]
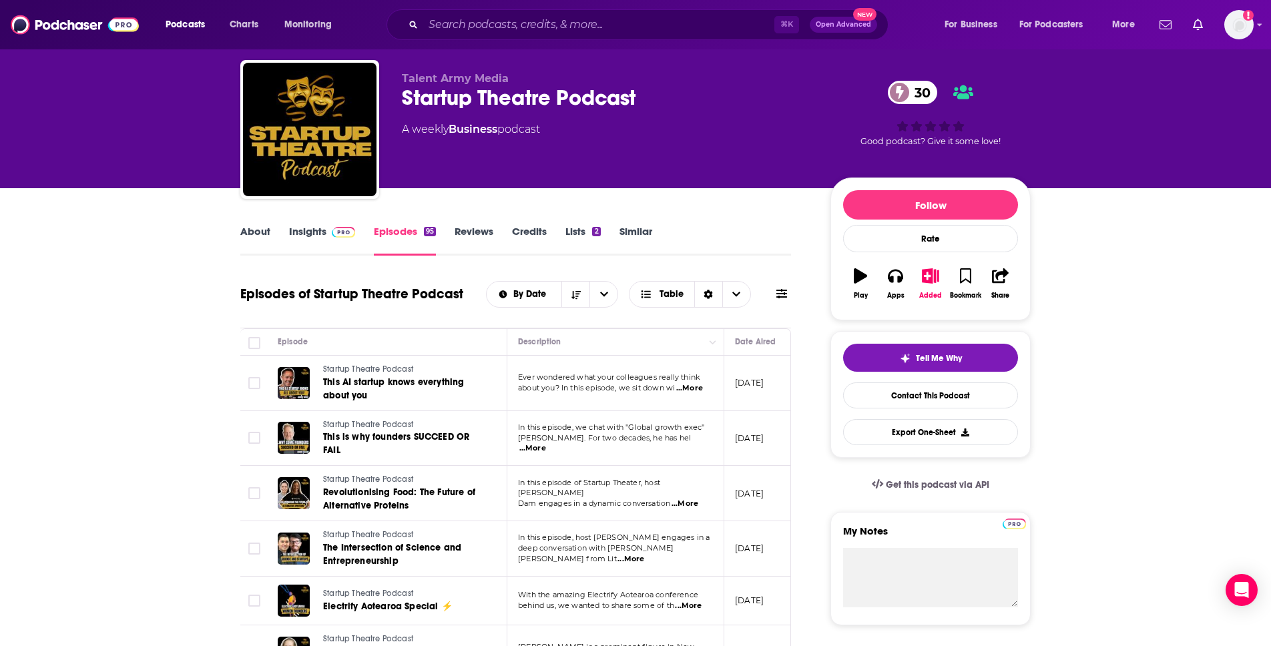
click at [262, 242] on link "About" at bounding box center [255, 240] width 30 height 31
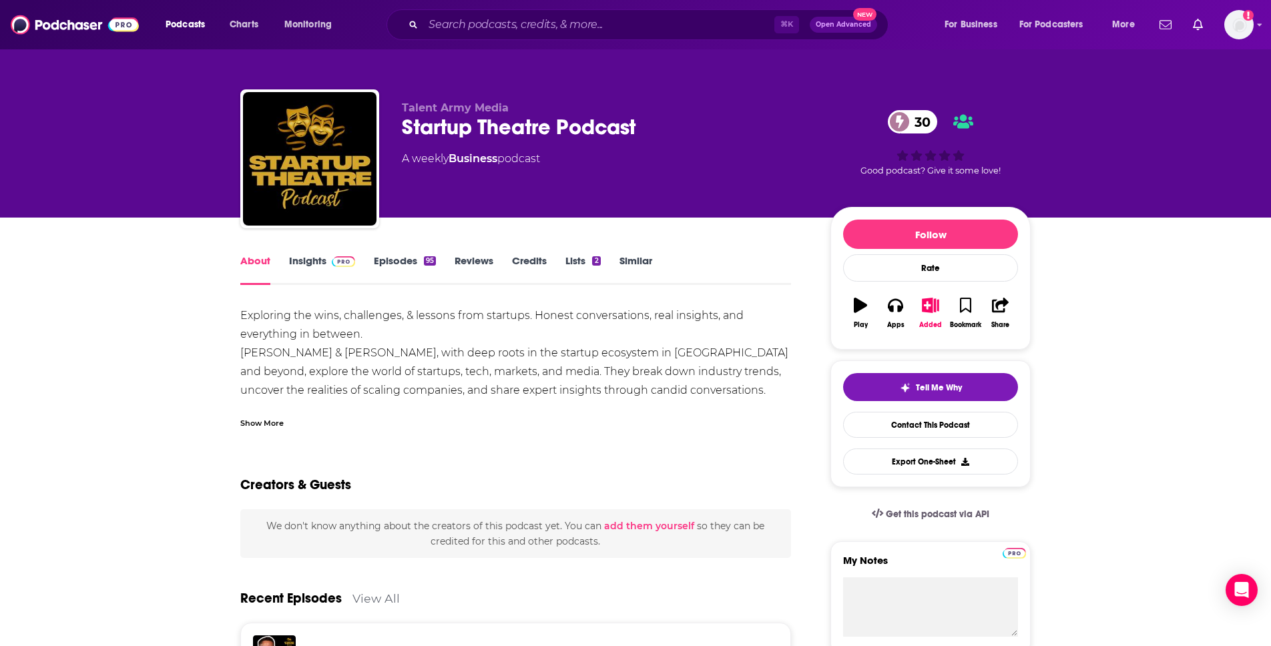
click at [282, 419] on div "Show More" at bounding box center [261, 422] width 43 height 13
